Goal: Transaction & Acquisition: Purchase product/service

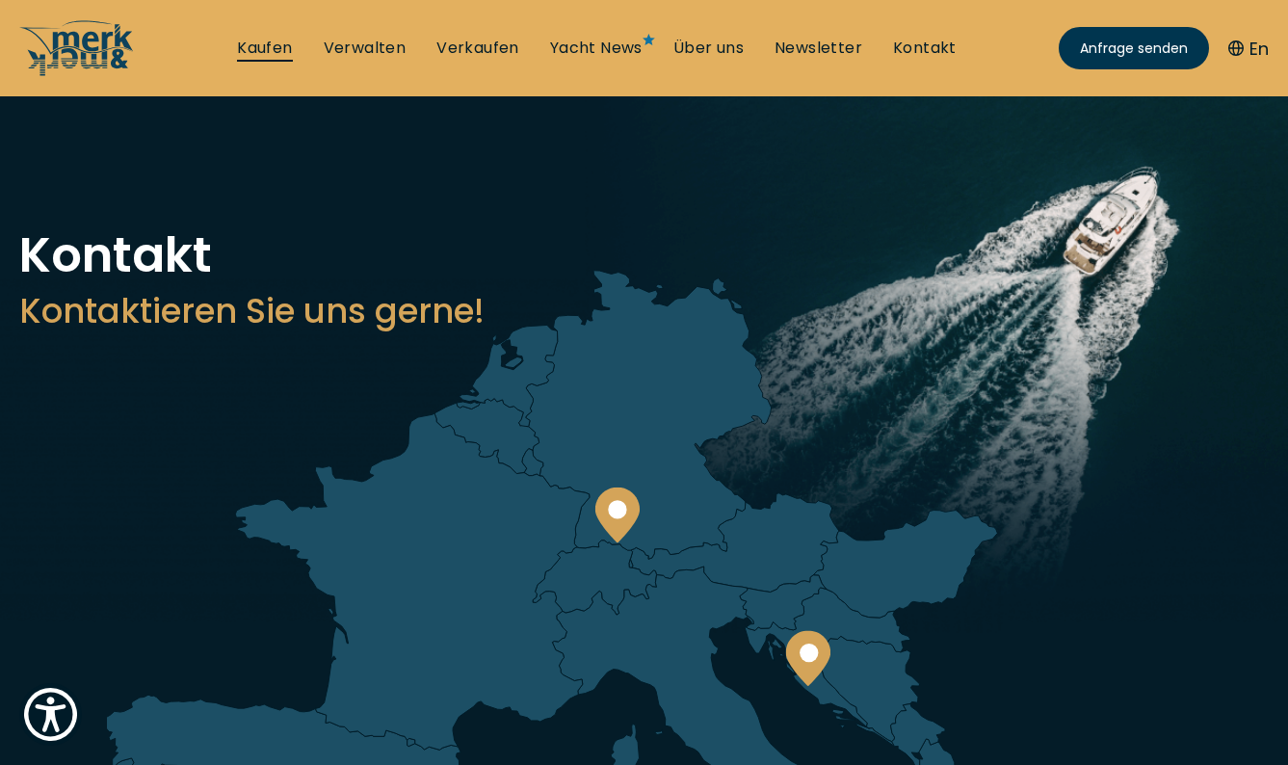
click at [265, 50] on link "Kaufen" at bounding box center [264, 48] width 55 height 21
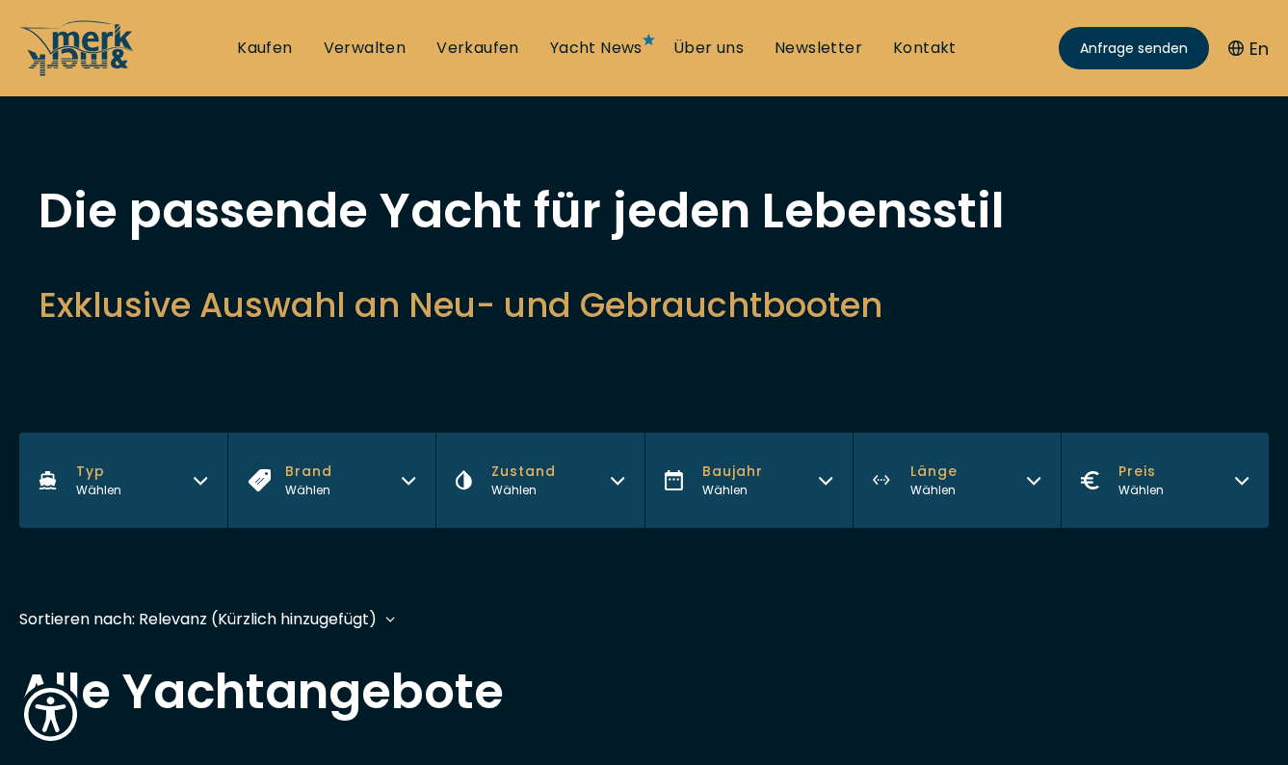
scroll to position [93, 0]
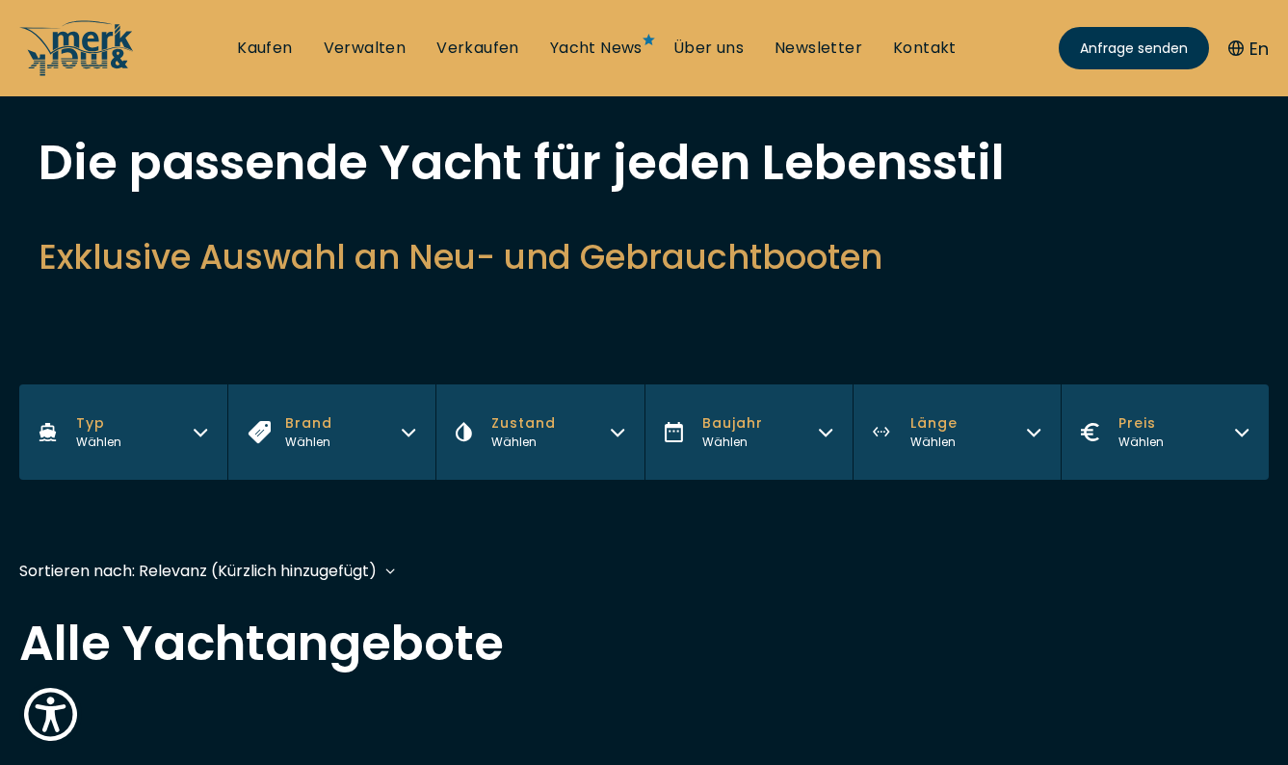
click at [759, 436] on div "Wählen" at bounding box center [732, 442] width 61 height 17
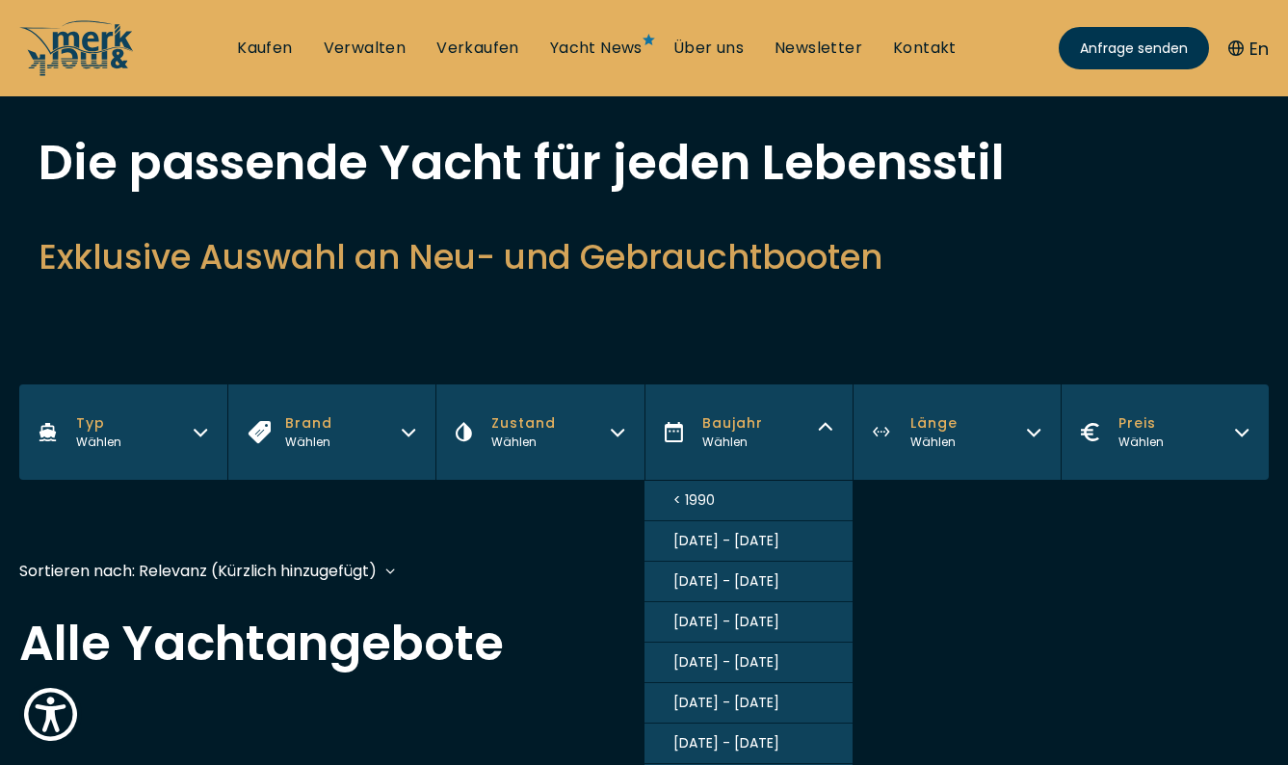
click at [570, 442] on button "Zustand Wählen" at bounding box center [540, 431] width 208 height 95
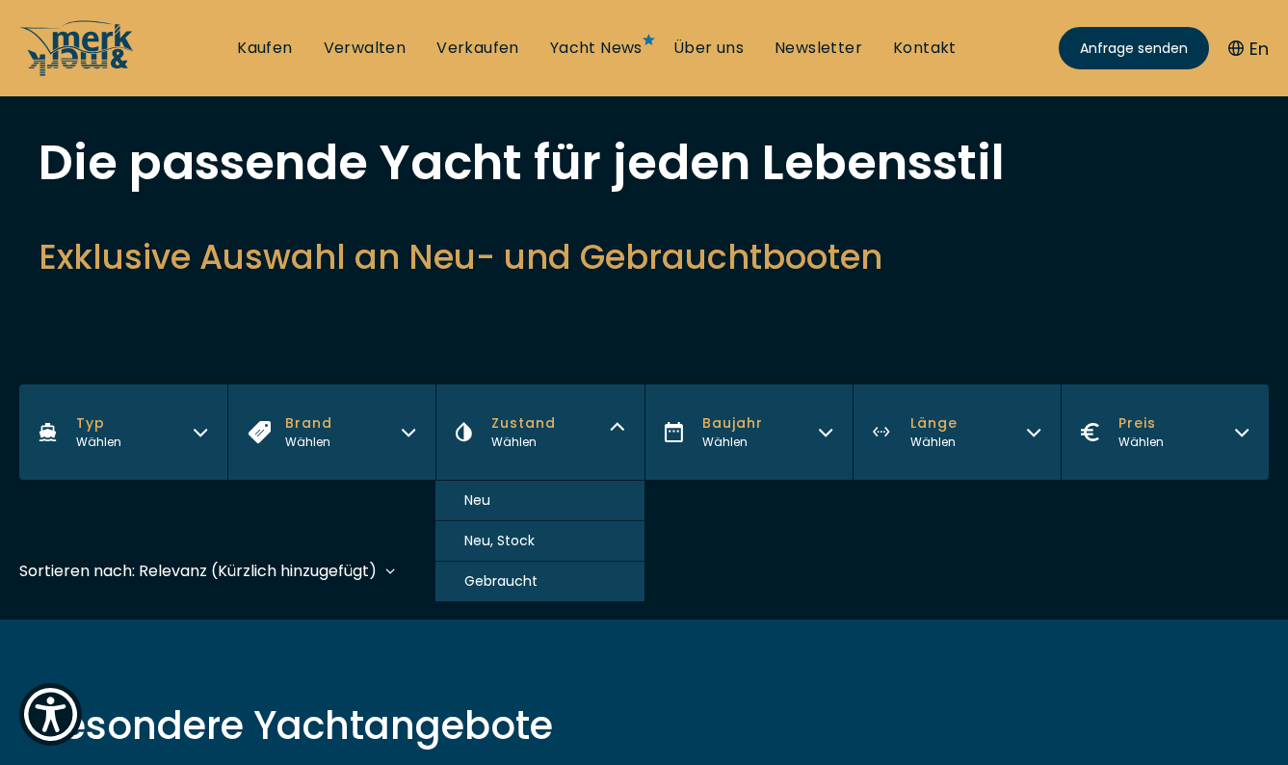
click at [529, 540] on span "Neu, Stock" at bounding box center [499, 541] width 70 height 20
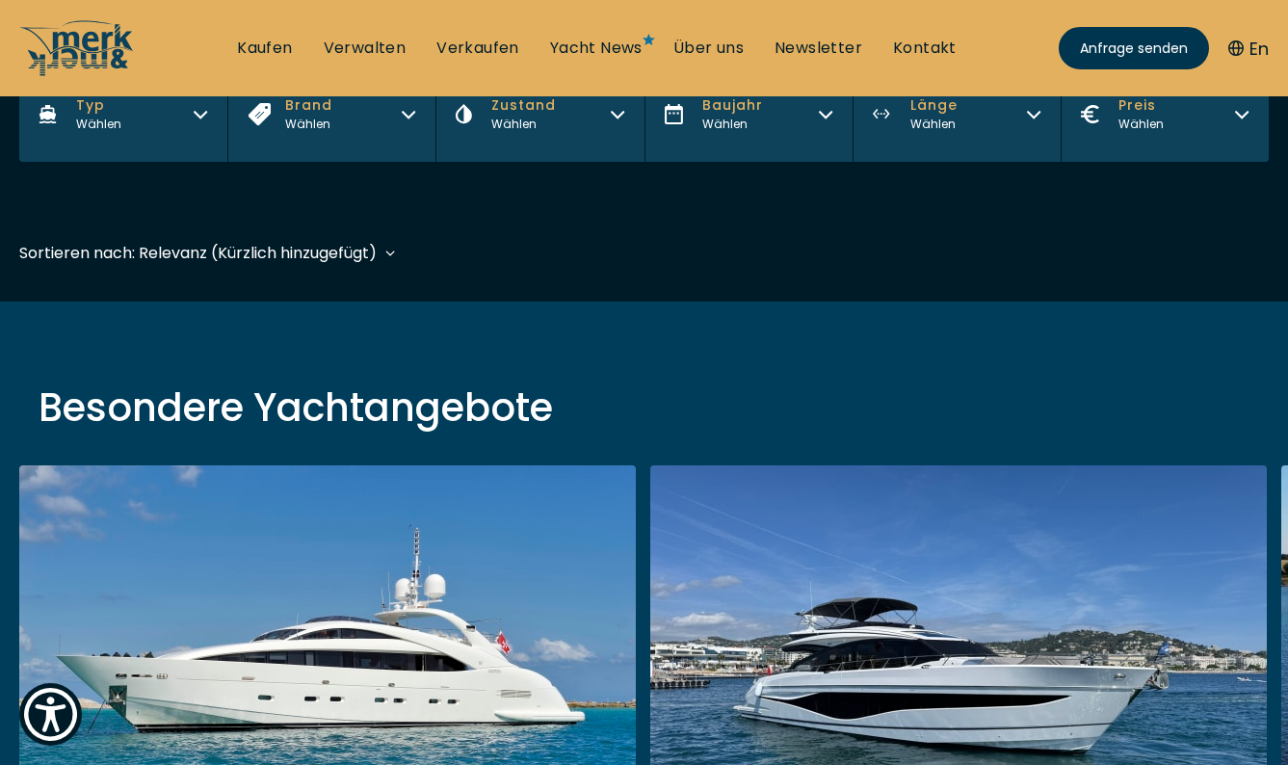
scroll to position [477, 0]
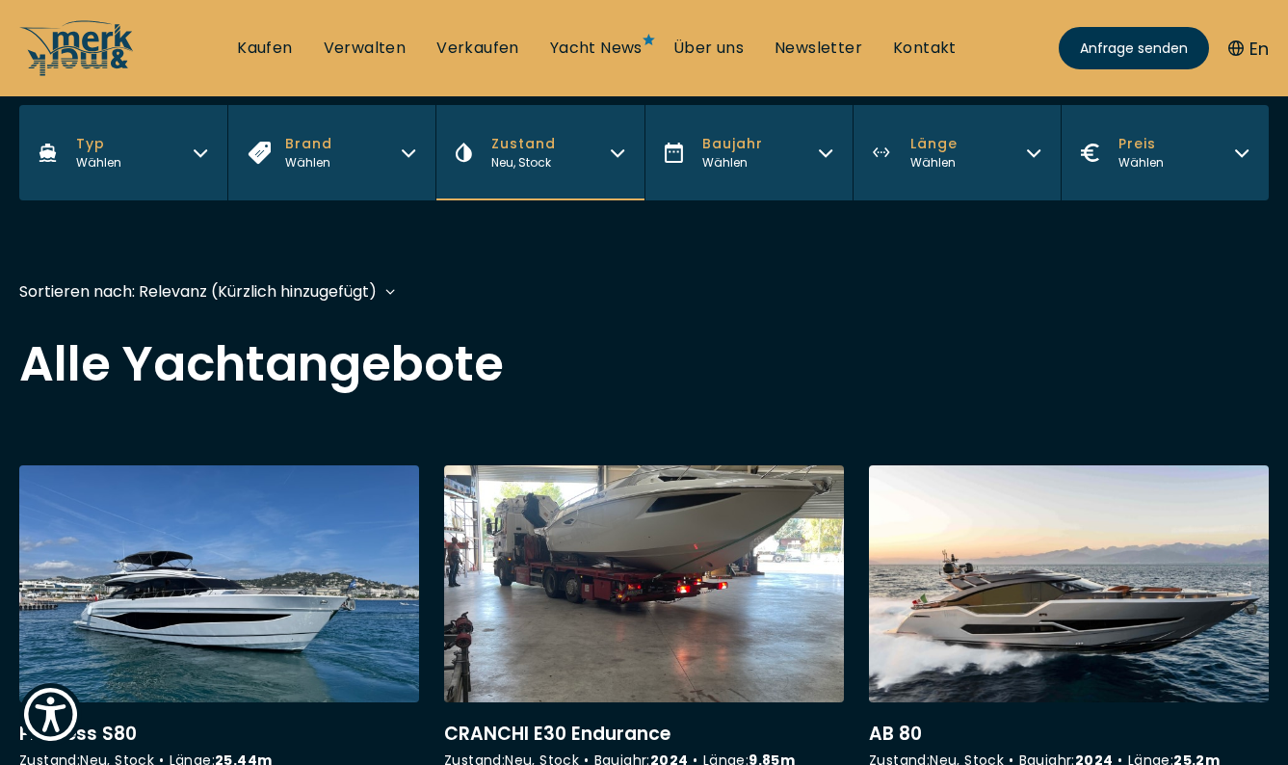
scroll to position [338, 0]
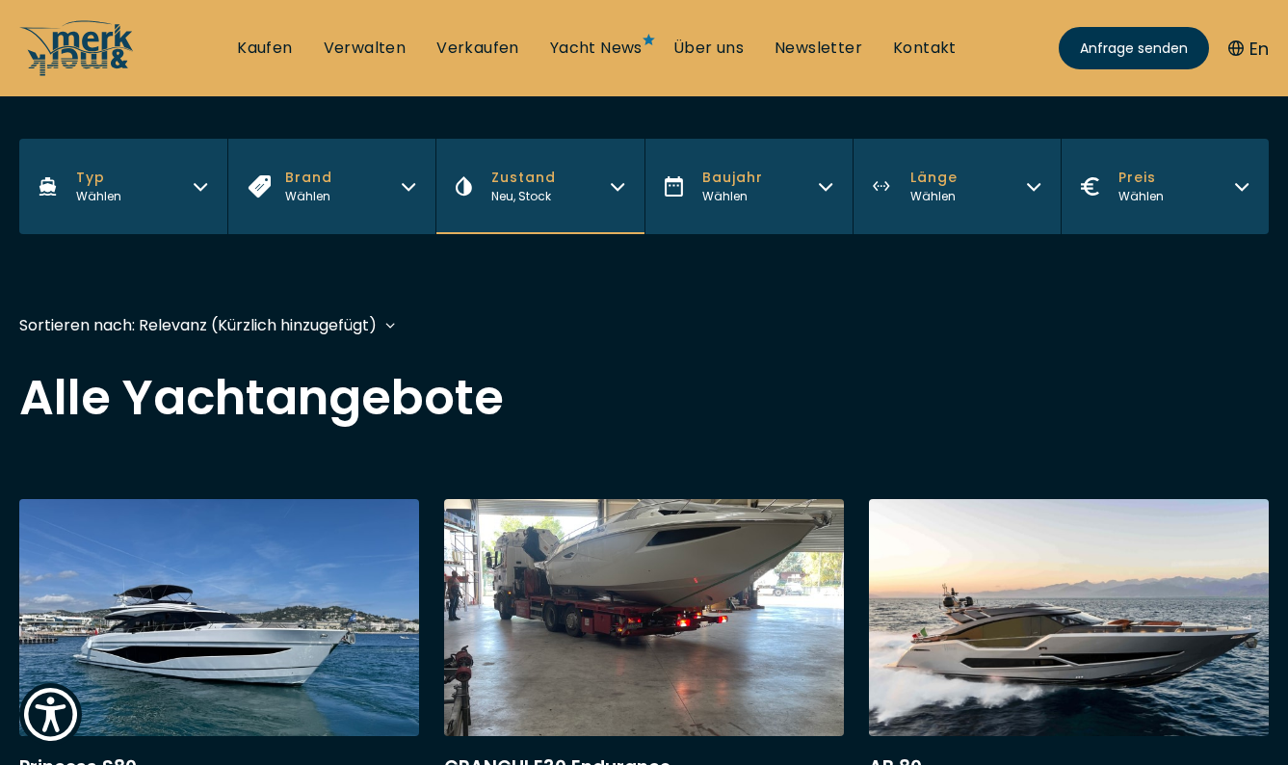
click at [557, 205] on button "Zustand Neu, Stock" at bounding box center [540, 186] width 208 height 95
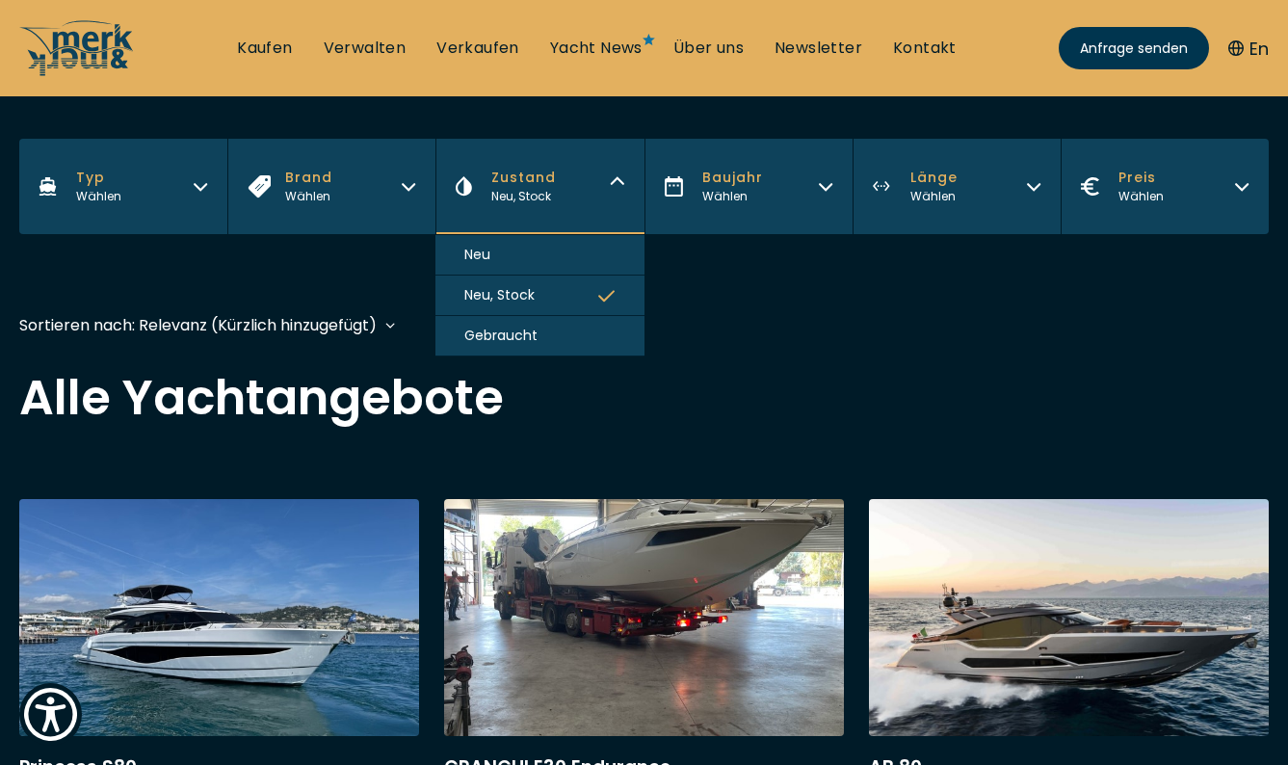
click at [525, 265] on button "Neu" at bounding box center [540, 255] width 208 height 40
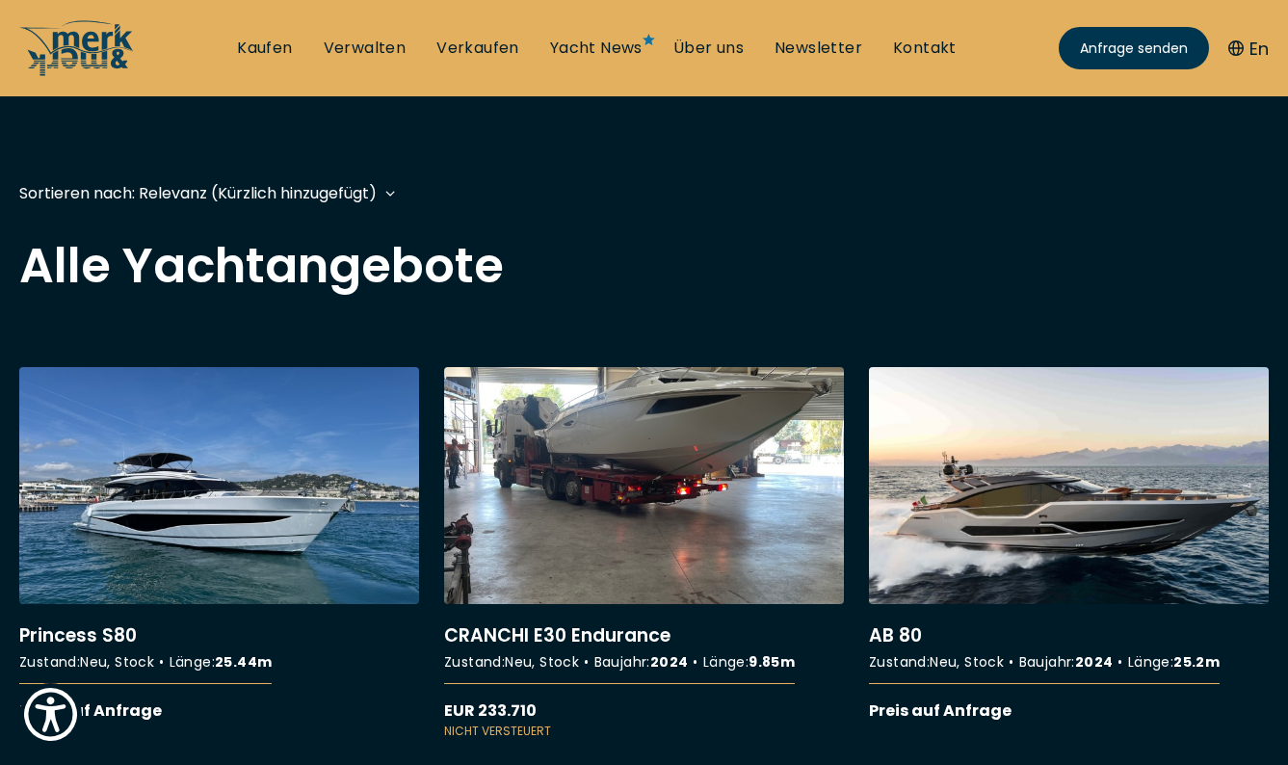
scroll to position [477, 0]
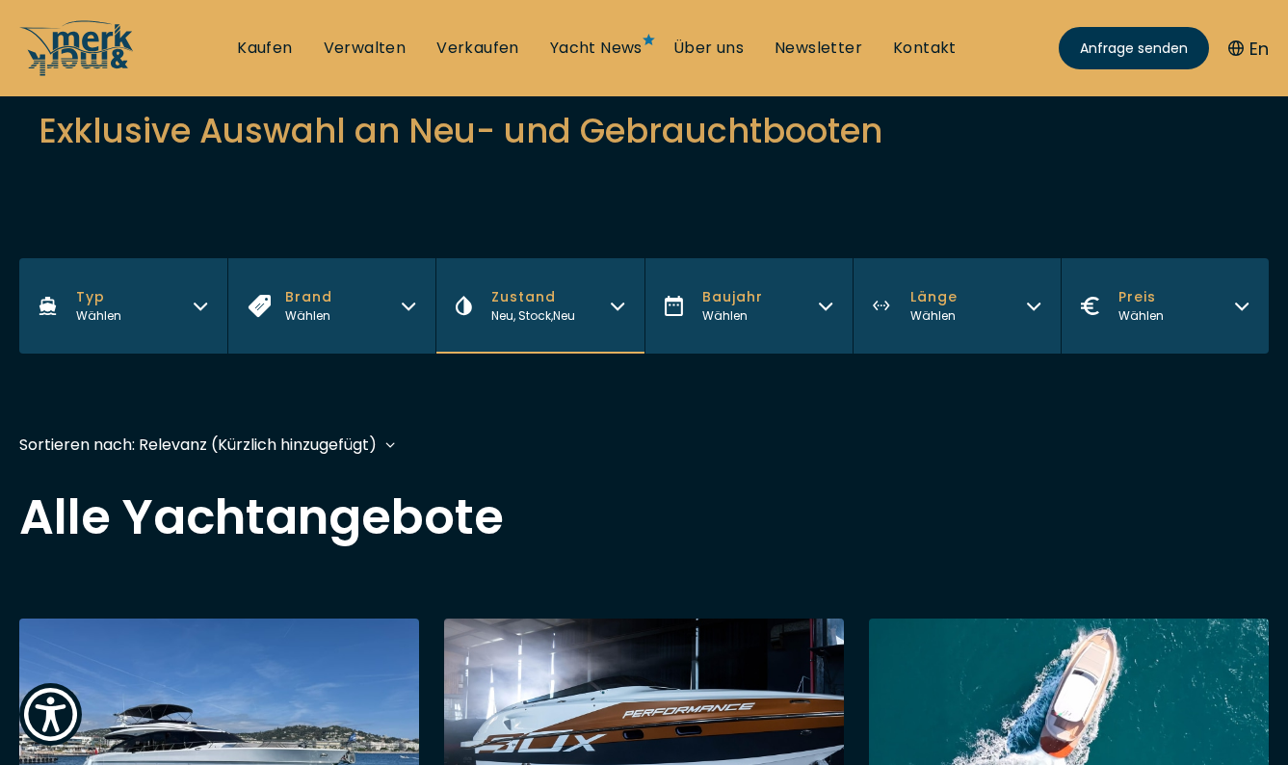
scroll to position [206, 0]
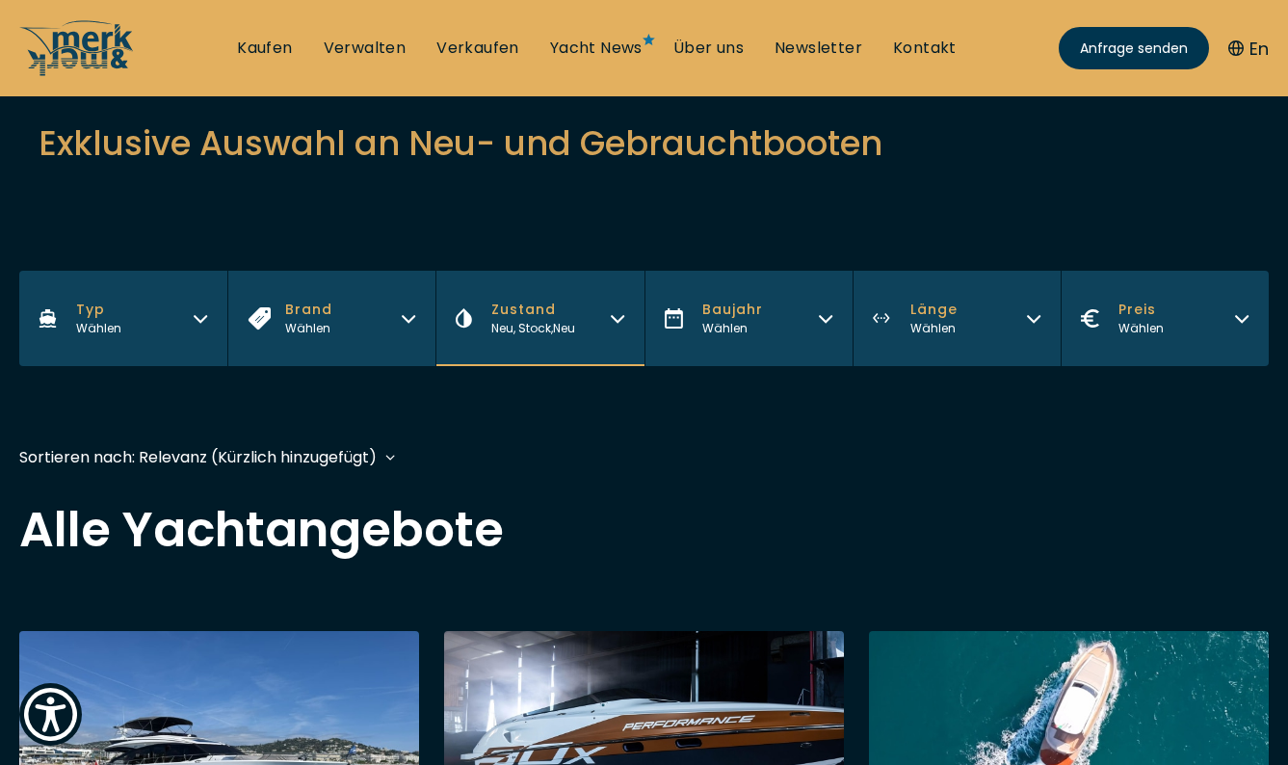
click at [571, 319] on span "Zustand" at bounding box center [533, 310] width 84 height 20
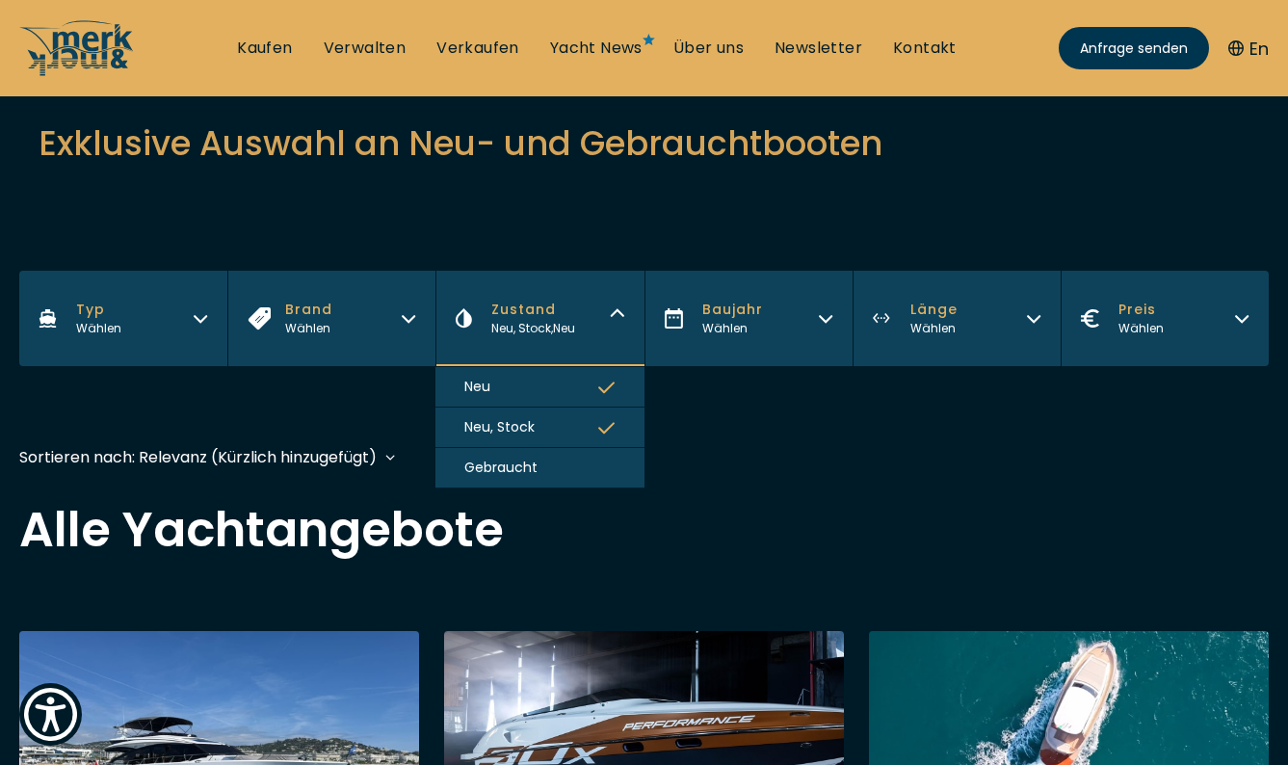
click at [570, 392] on button "Neu" at bounding box center [540, 387] width 208 height 40
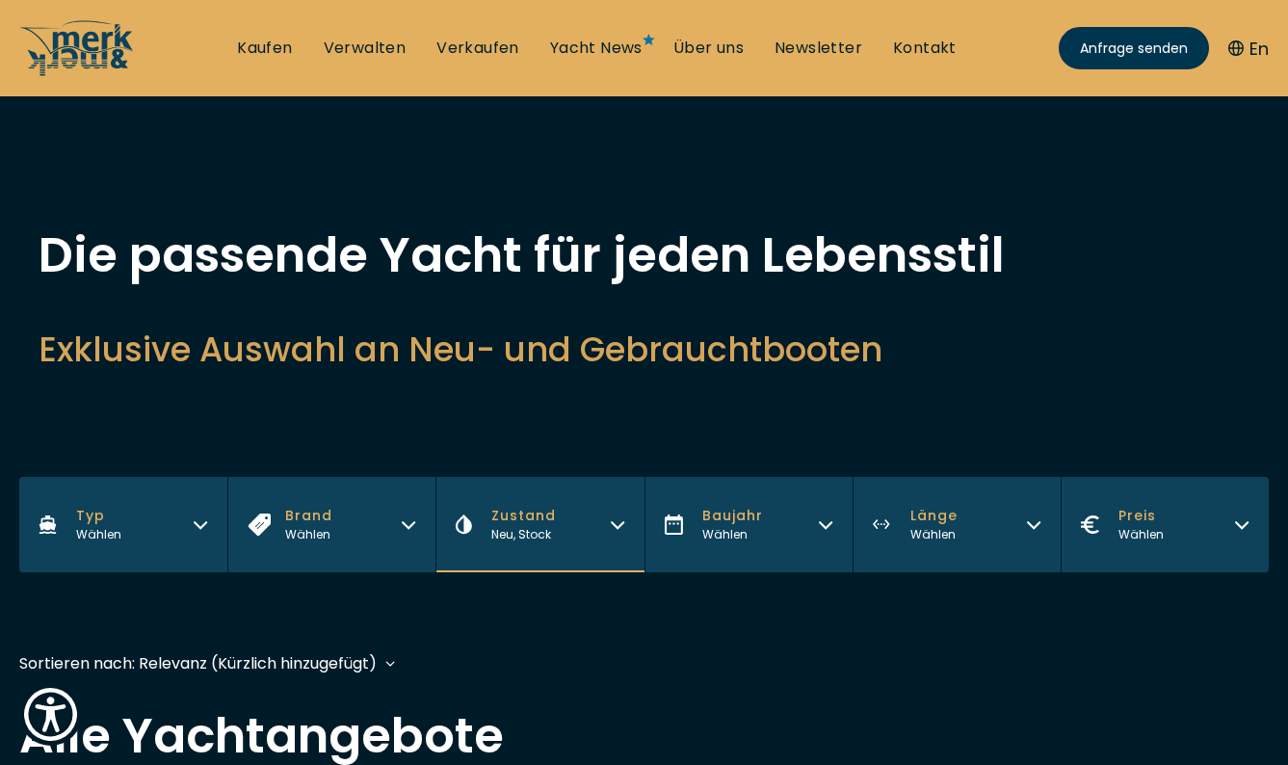
click at [551, 526] on span "Neu, Stock" at bounding box center [521, 534] width 60 height 16
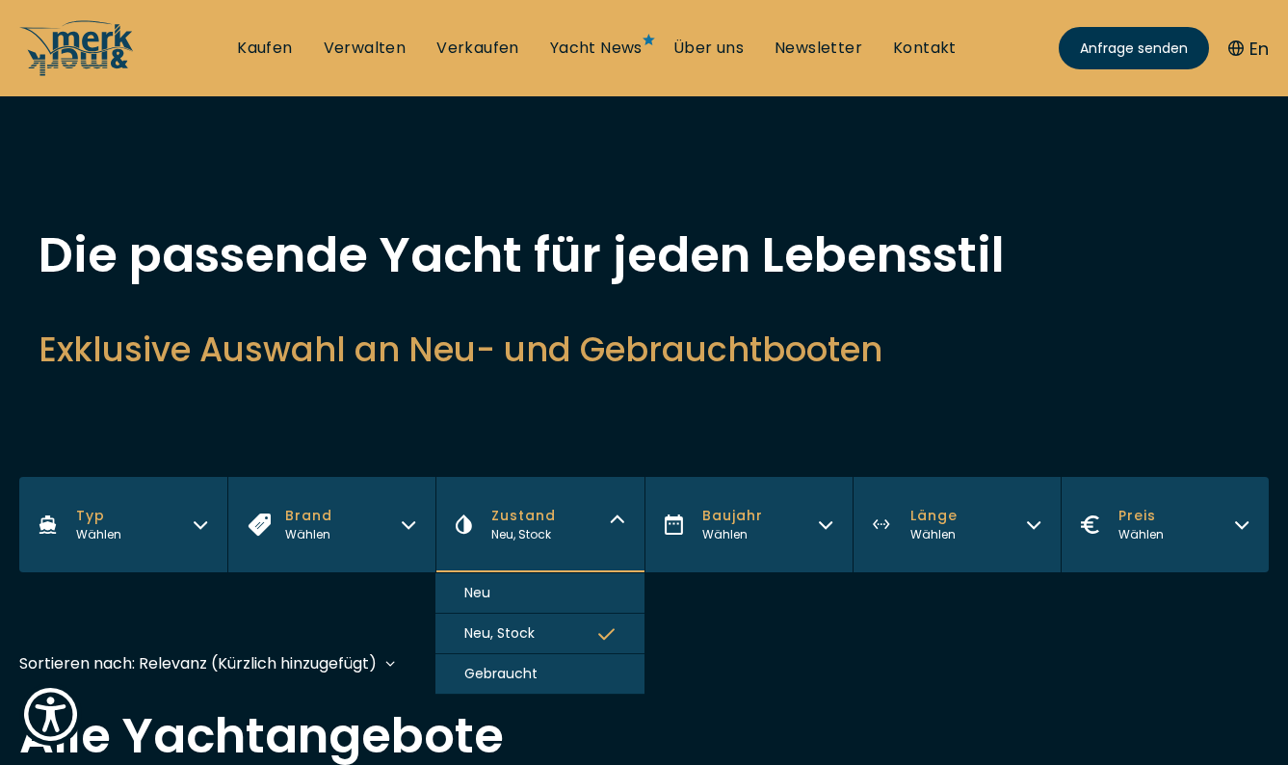
click at [561, 643] on button "Neu, Stock" at bounding box center [540, 634] width 208 height 40
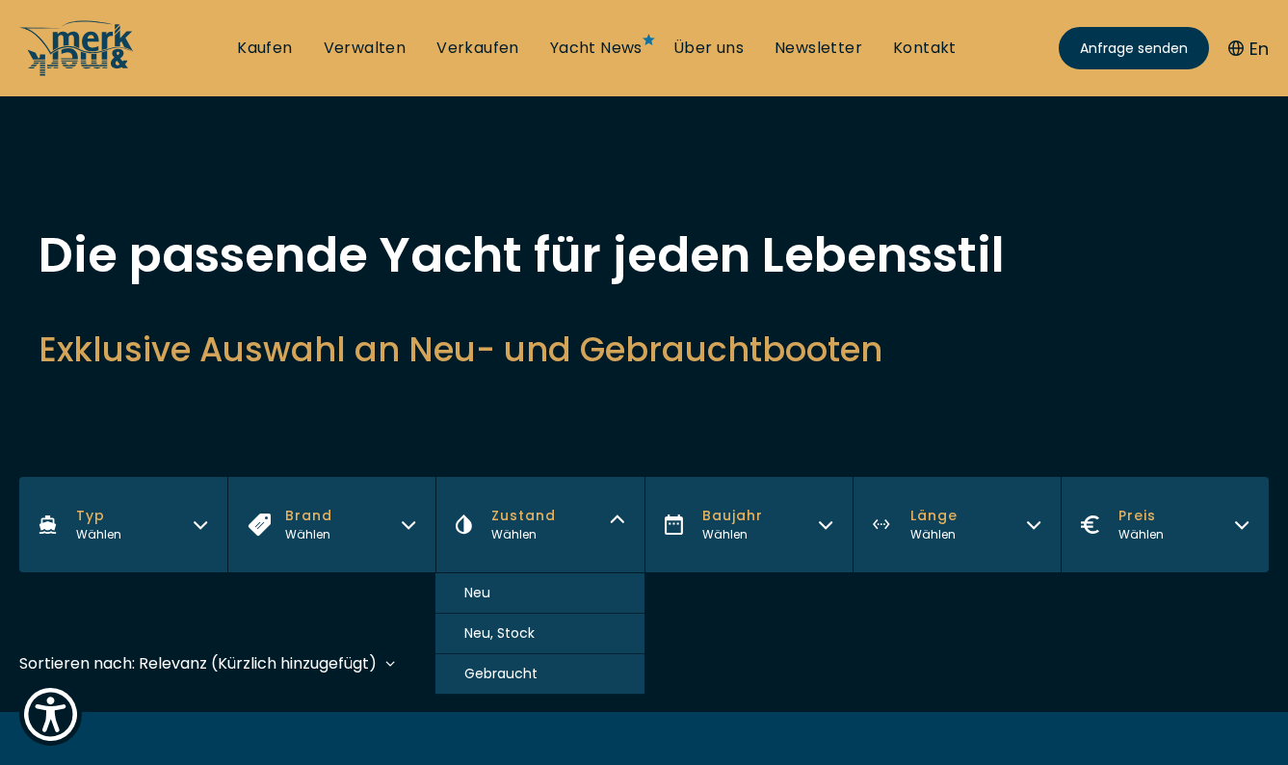
click at [583, 529] on button "Zustand Wählen" at bounding box center [540, 524] width 208 height 95
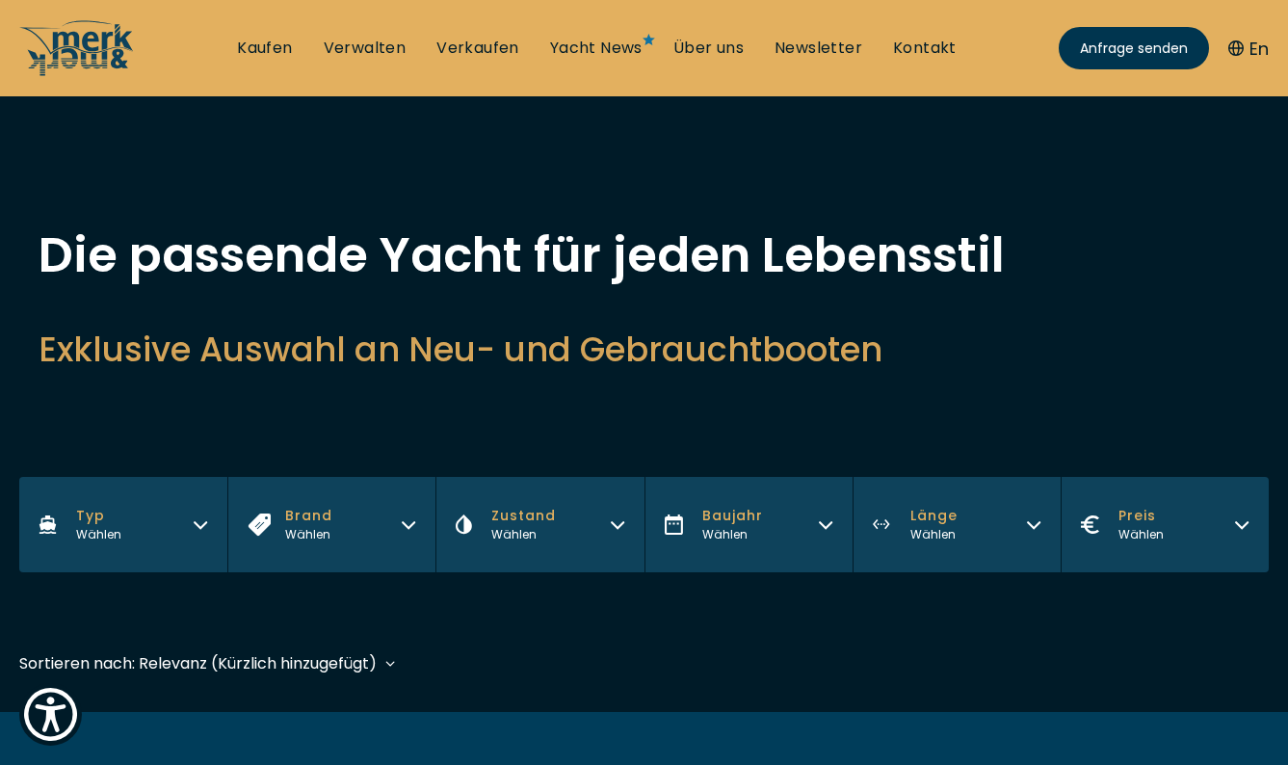
click at [569, 538] on button "Zustand Wählen" at bounding box center [540, 524] width 208 height 95
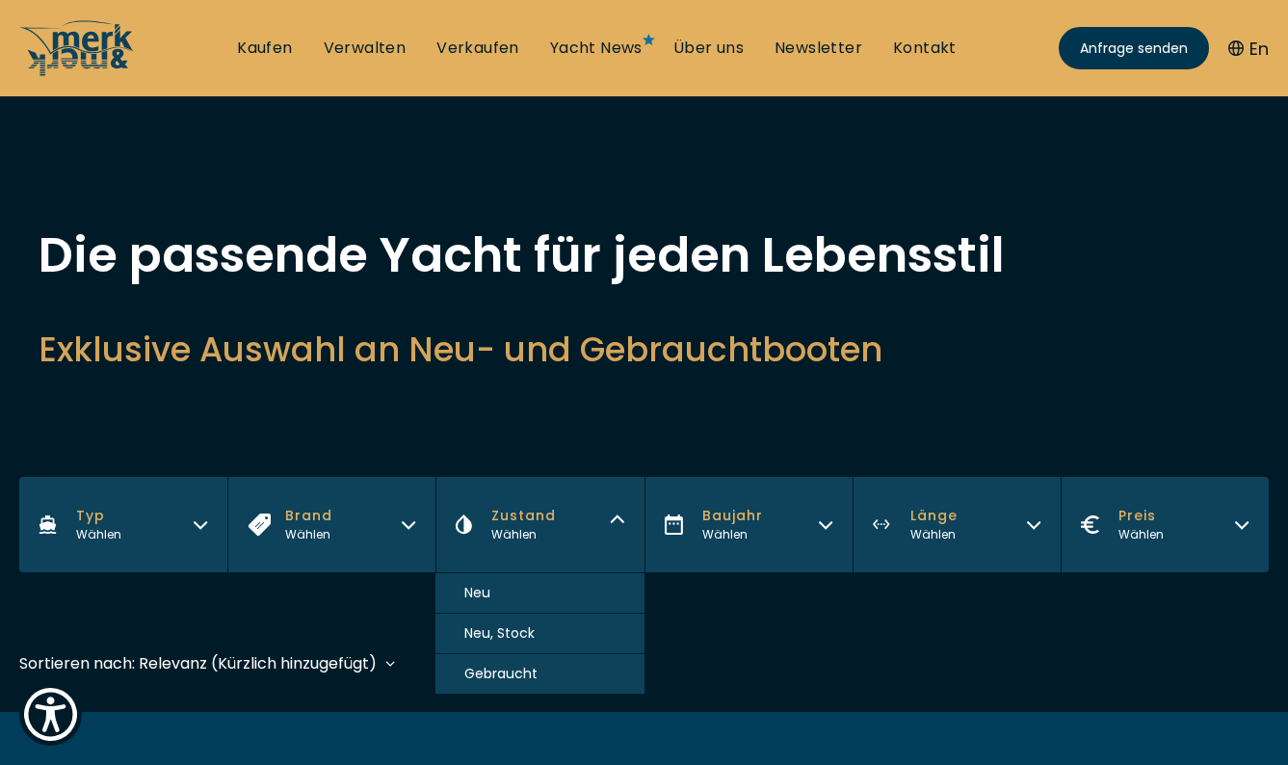
click at [540, 674] on button "Gebraucht" at bounding box center [540, 674] width 208 height 40
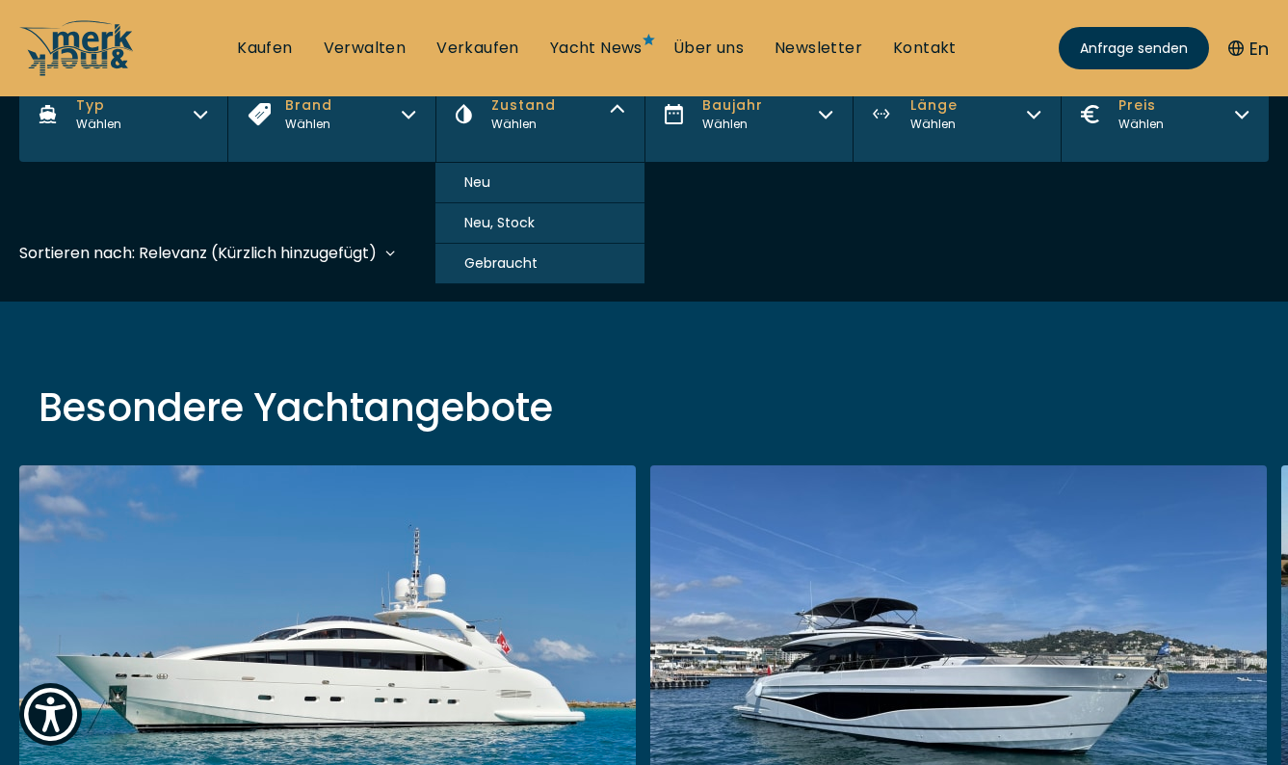
scroll to position [477, 0]
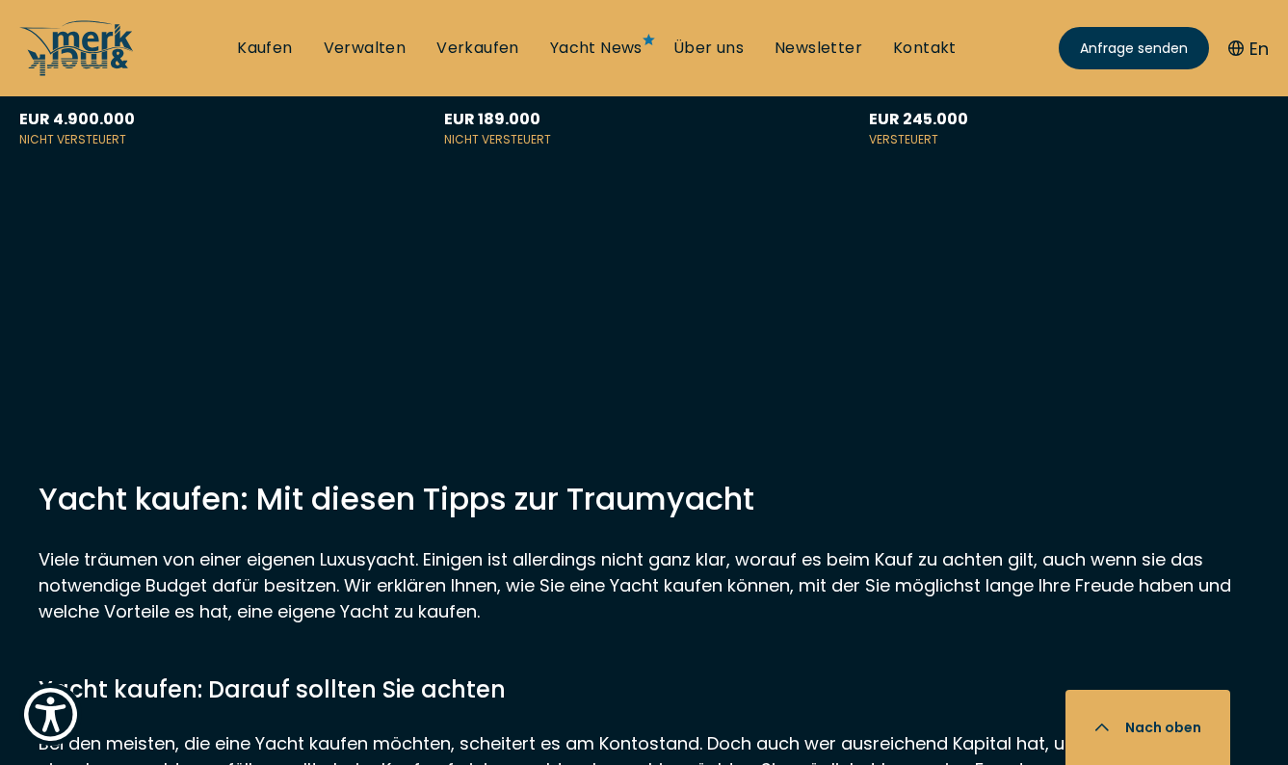
scroll to position [9108, 0]
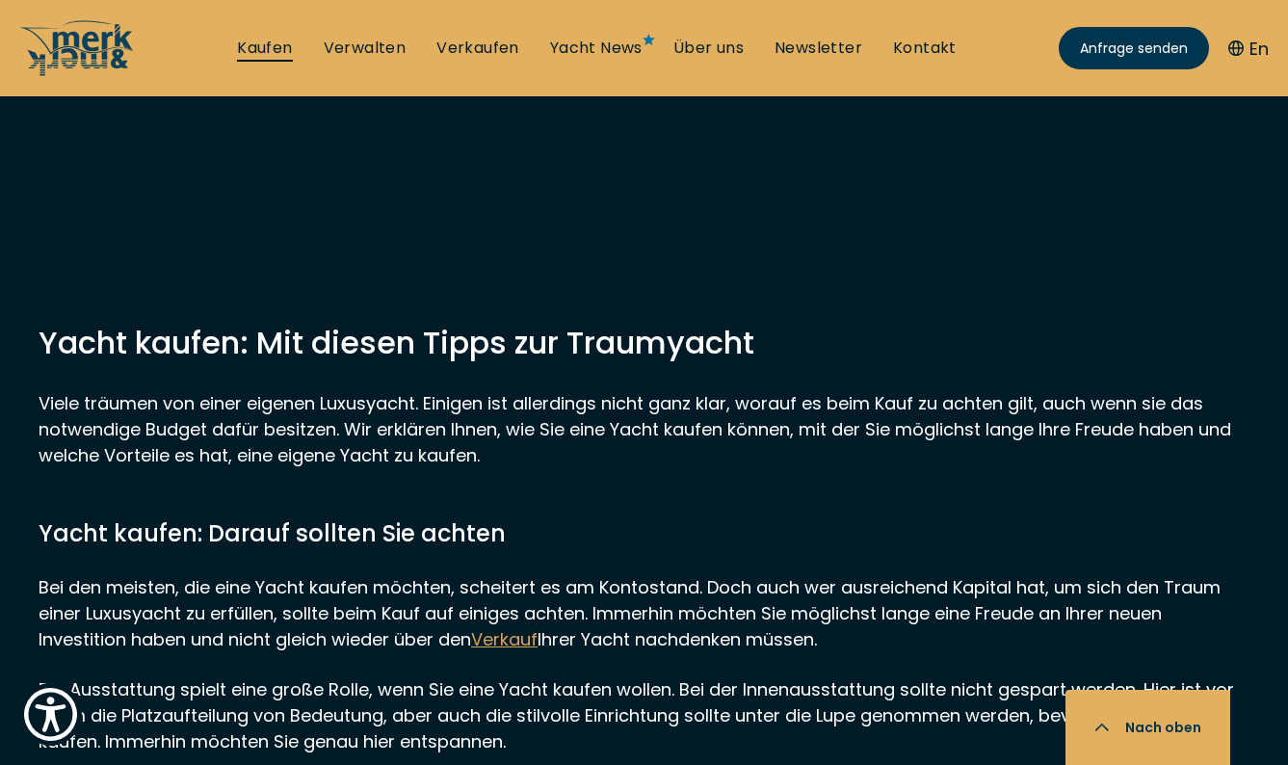
click at [291, 48] on link "Kaufen" at bounding box center [264, 48] width 55 height 21
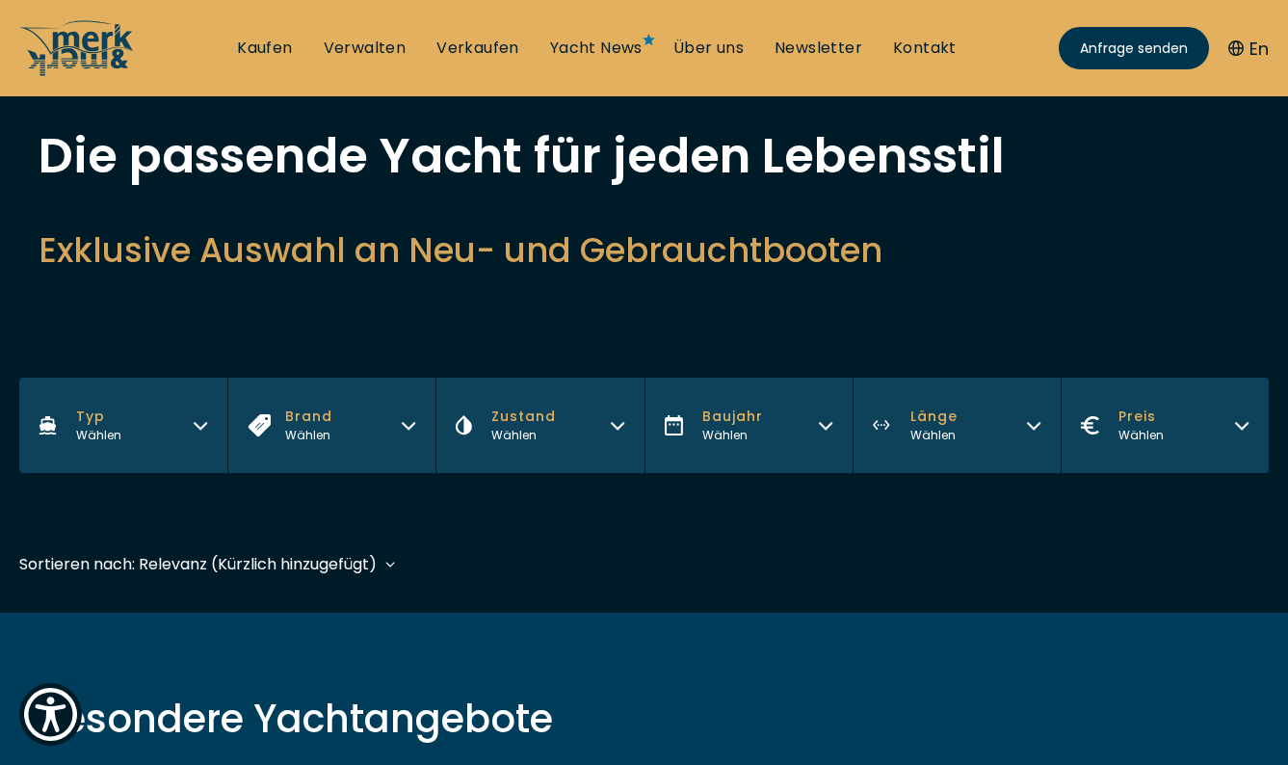
scroll to position [98, 0]
